Goal: Information Seeking & Learning: Understand process/instructions

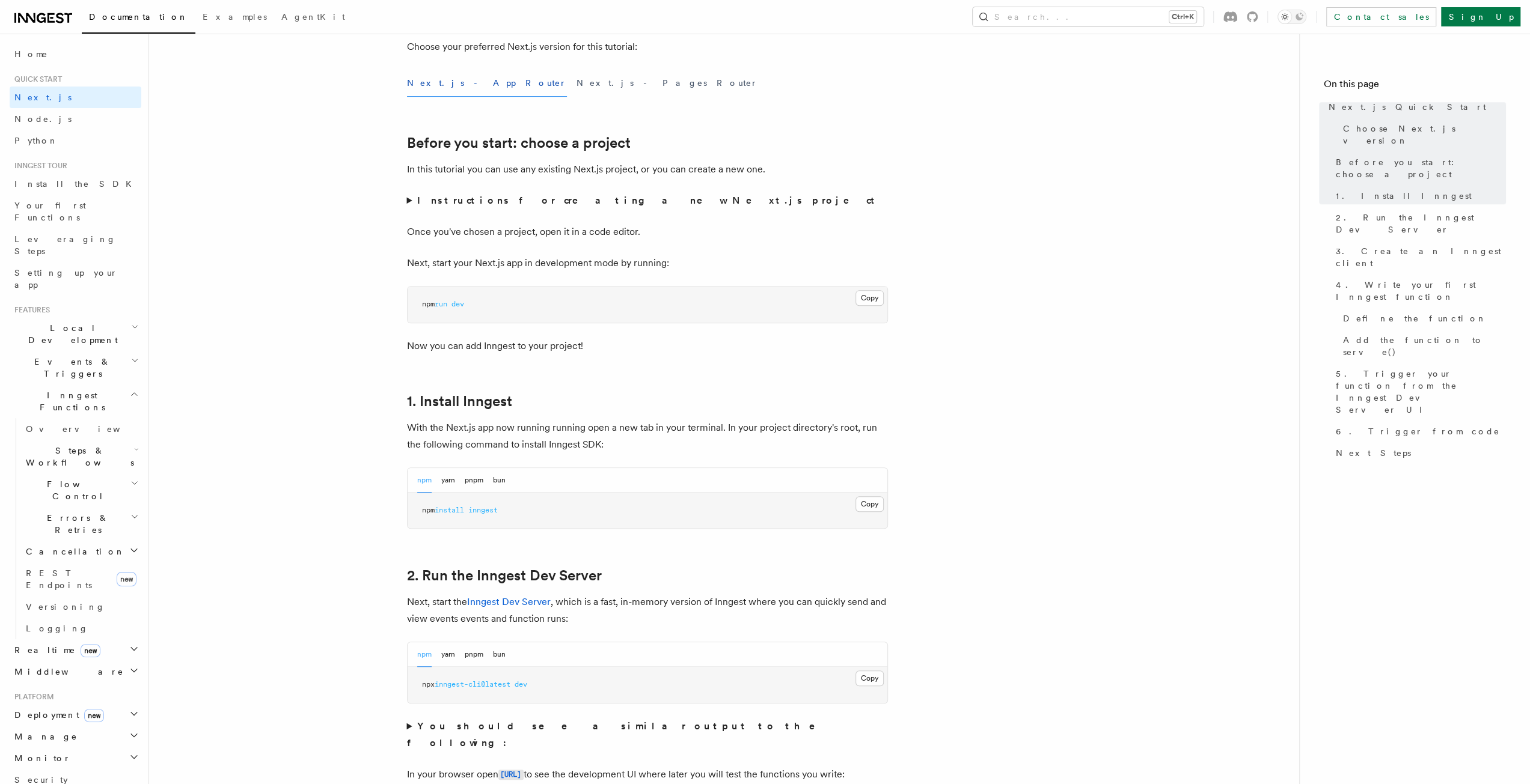
scroll to position [420, 0]
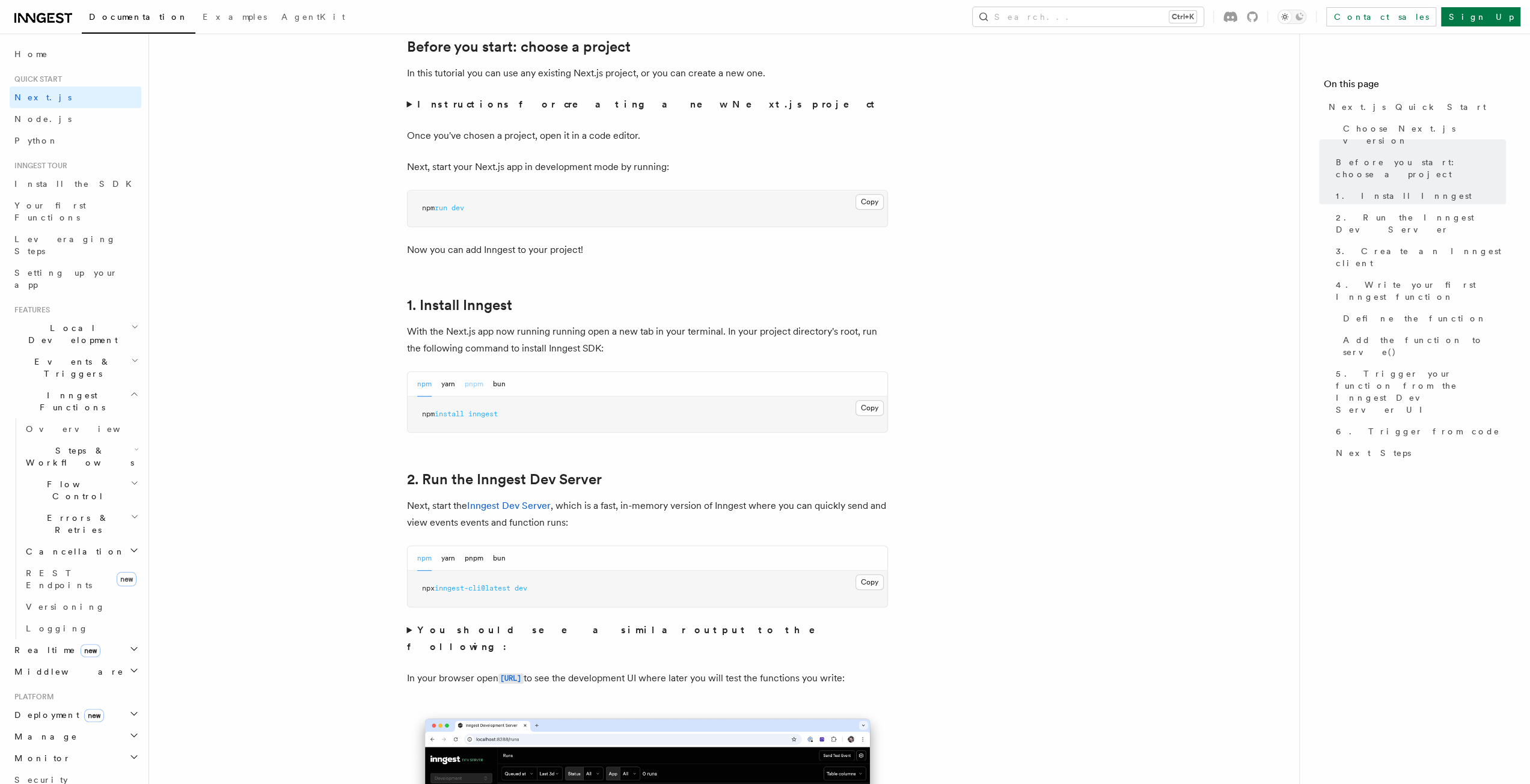
click at [480, 391] on button "pnpm" at bounding box center [473, 384] width 18 height 25
drag, startPoint x: 504, startPoint y: 414, endPoint x: 419, endPoint y: 413, distance: 85.0
click at [419, 413] on pre "pnpm add inngest" at bounding box center [647, 414] width 480 height 36
copy span "pnpm add inngest"
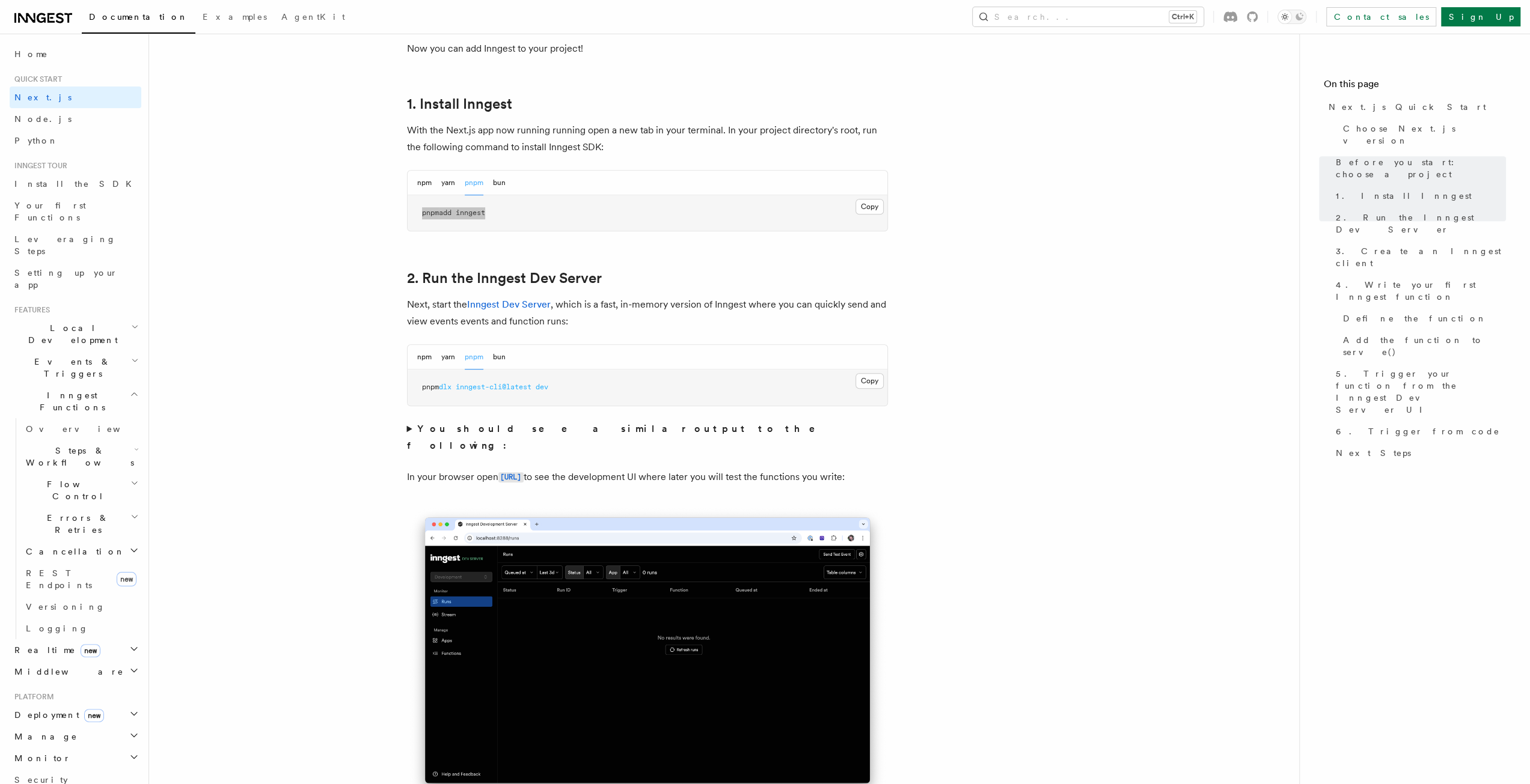
scroll to position [541, 0]
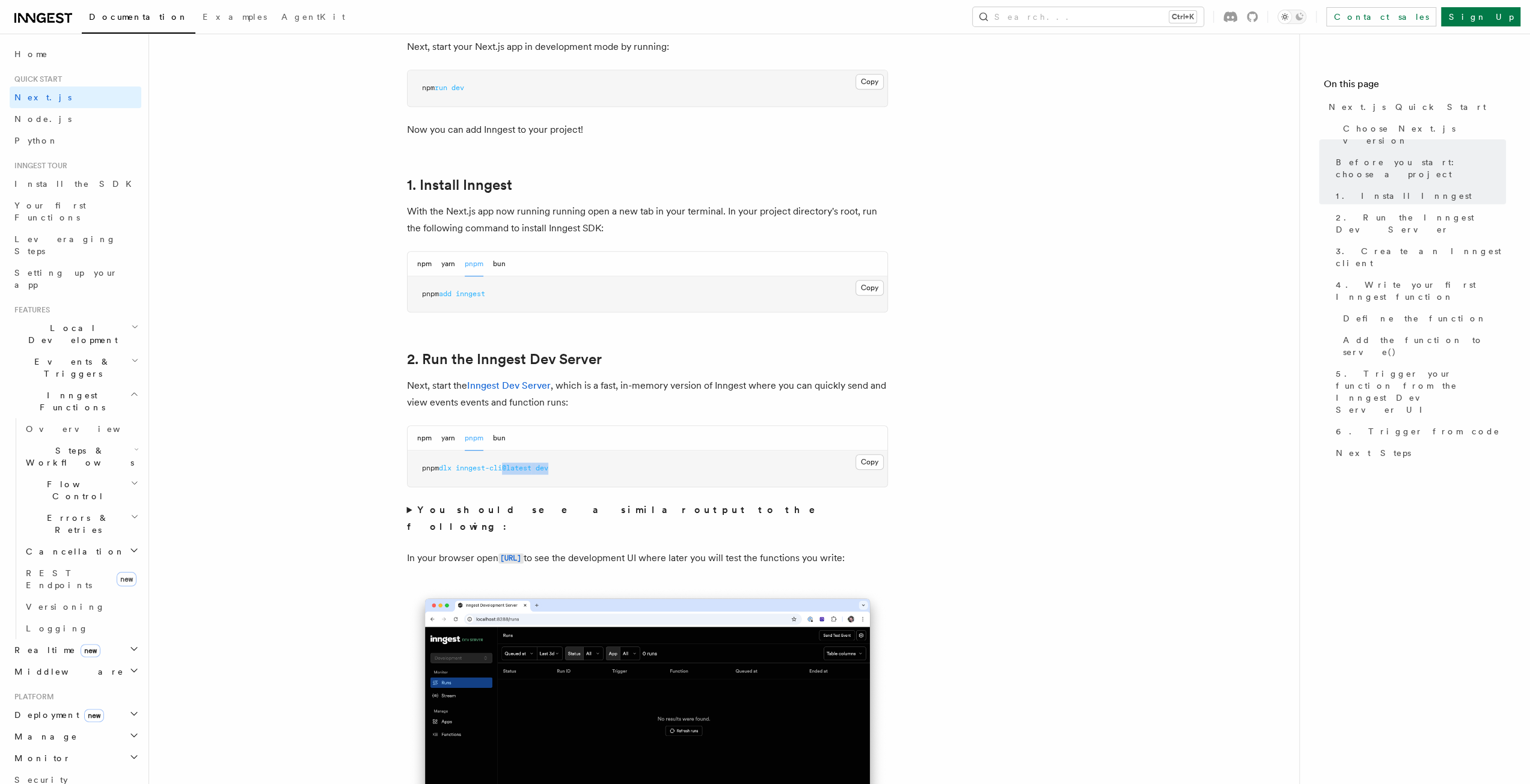
drag, startPoint x: 570, startPoint y: 474, endPoint x: 509, endPoint y: 471, distance: 61.1
click at [509, 471] on pre "pnpm dlx inngest-cli@latest dev" at bounding box center [647, 469] width 480 height 36
click at [579, 469] on pre "pnpm dlx inngest-cli@latest dev" at bounding box center [647, 469] width 480 height 36
click at [583, 477] on pre "pnpm dlx inngest-cli@latest dev" at bounding box center [647, 469] width 480 height 36
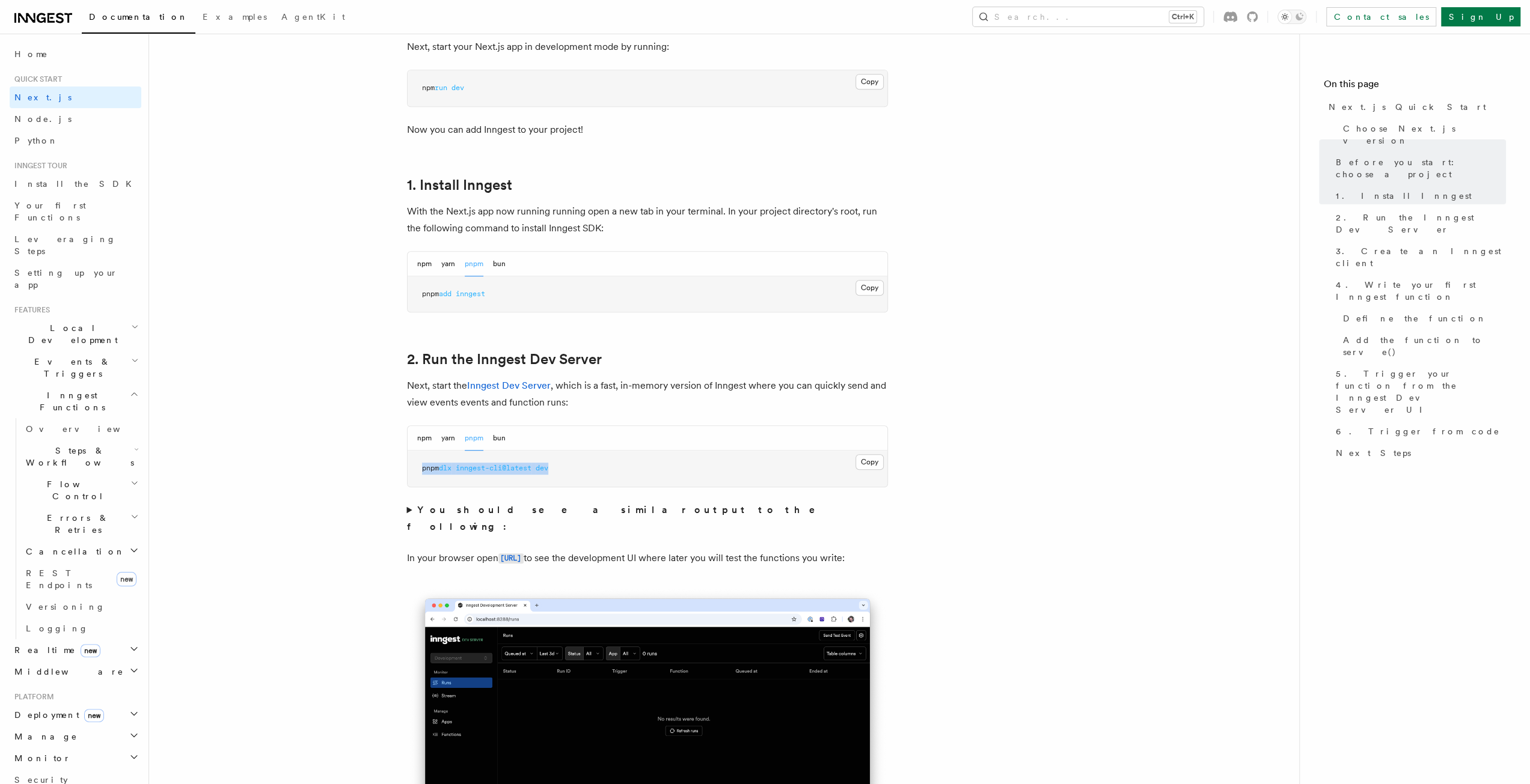
drag, startPoint x: 580, startPoint y: 464, endPoint x: 389, endPoint y: 458, distance: 191.1
copy span "pnpm dlx inngest-cli@latest dev"
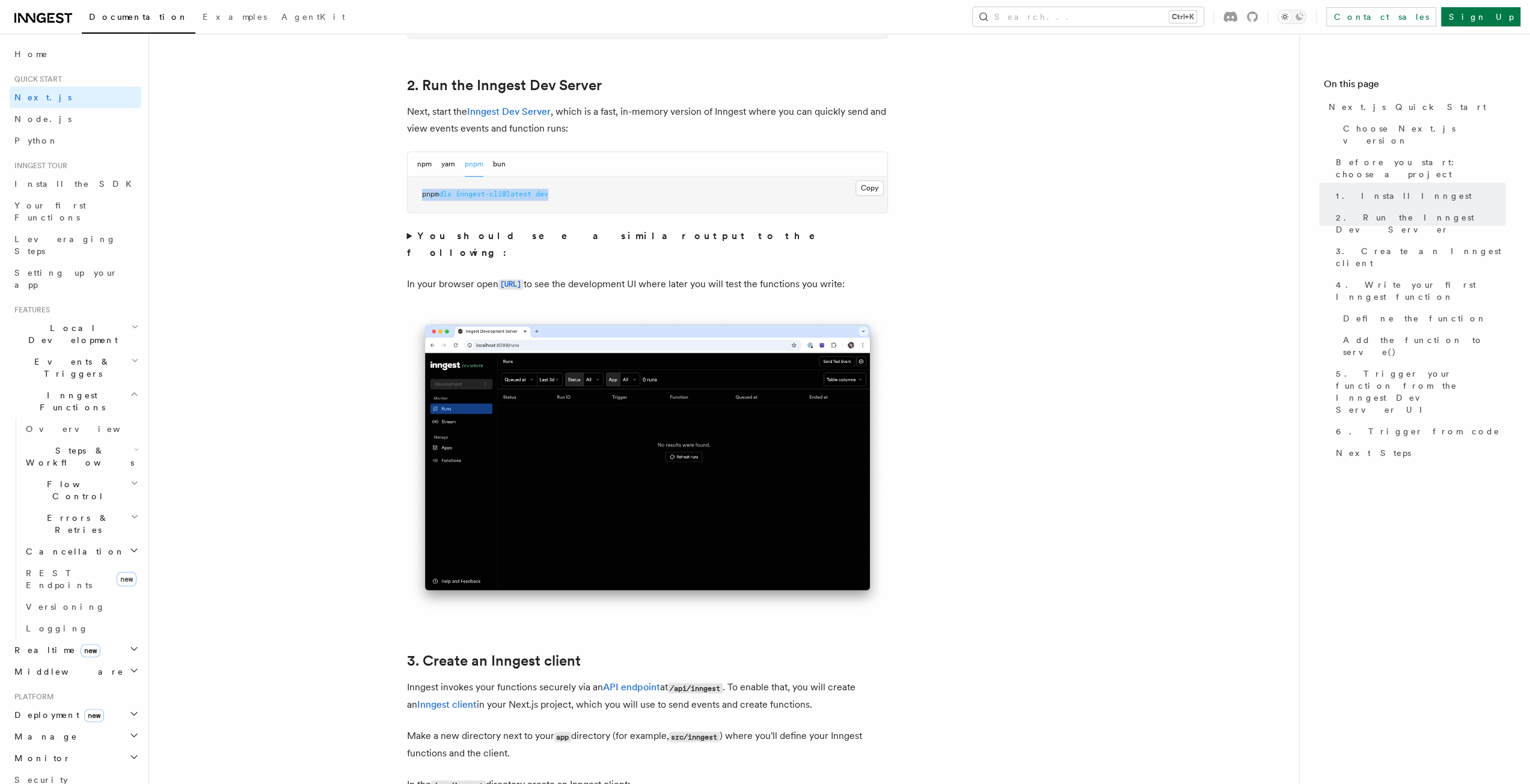
scroll to position [700, 0]
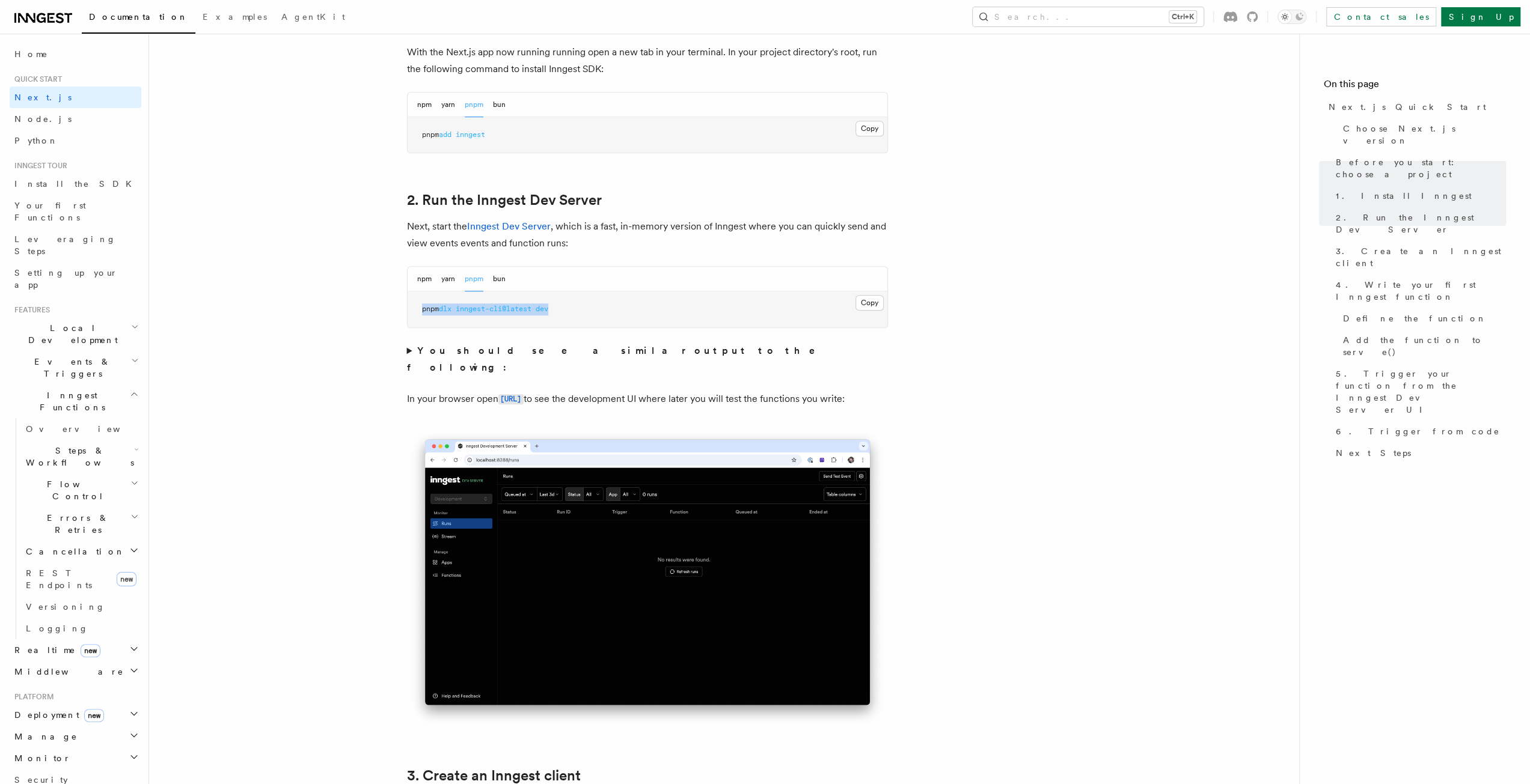
click at [559, 307] on pre "pnpm dlx inngest-cli@latest dev" at bounding box center [647, 309] width 480 height 36
drag, startPoint x: 580, startPoint y: 311, endPoint x: 411, endPoint y: 306, distance: 169.1
click at [411, 306] on pre "pnpm dlx inngest-cli@latest dev" at bounding box center [647, 309] width 480 height 36
copy span "pnpm dlx inngest-cli@latest dev"
